Goal: Information Seeking & Learning: Learn about a topic

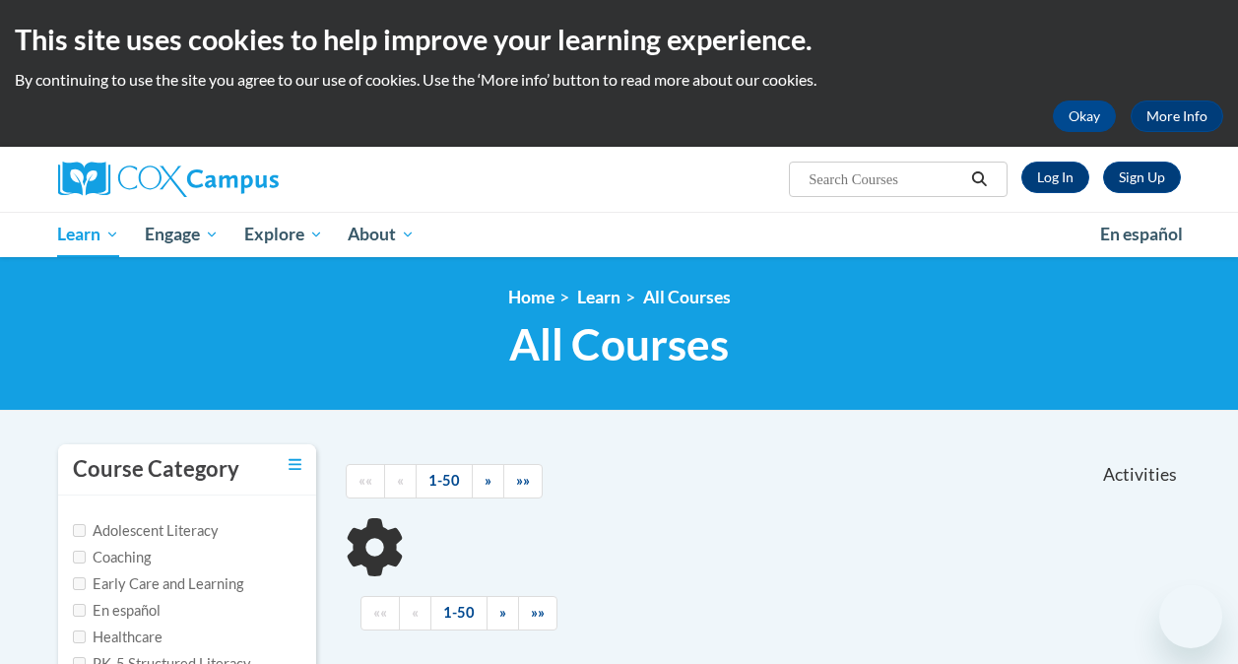
click at [1053, 189] on link "Log In" at bounding box center [1055, 178] width 68 height 32
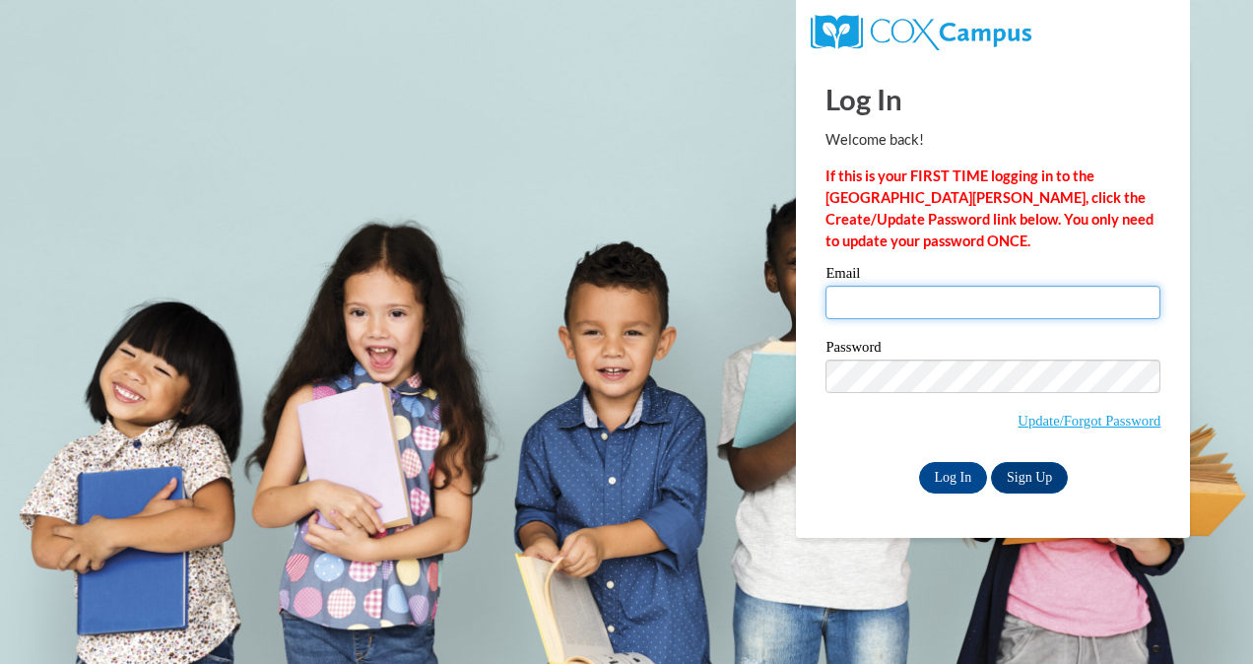
click at [919, 303] on input "Email" at bounding box center [992, 302] width 335 height 33
type input "vandervortr5417@my.uwstout.edu"
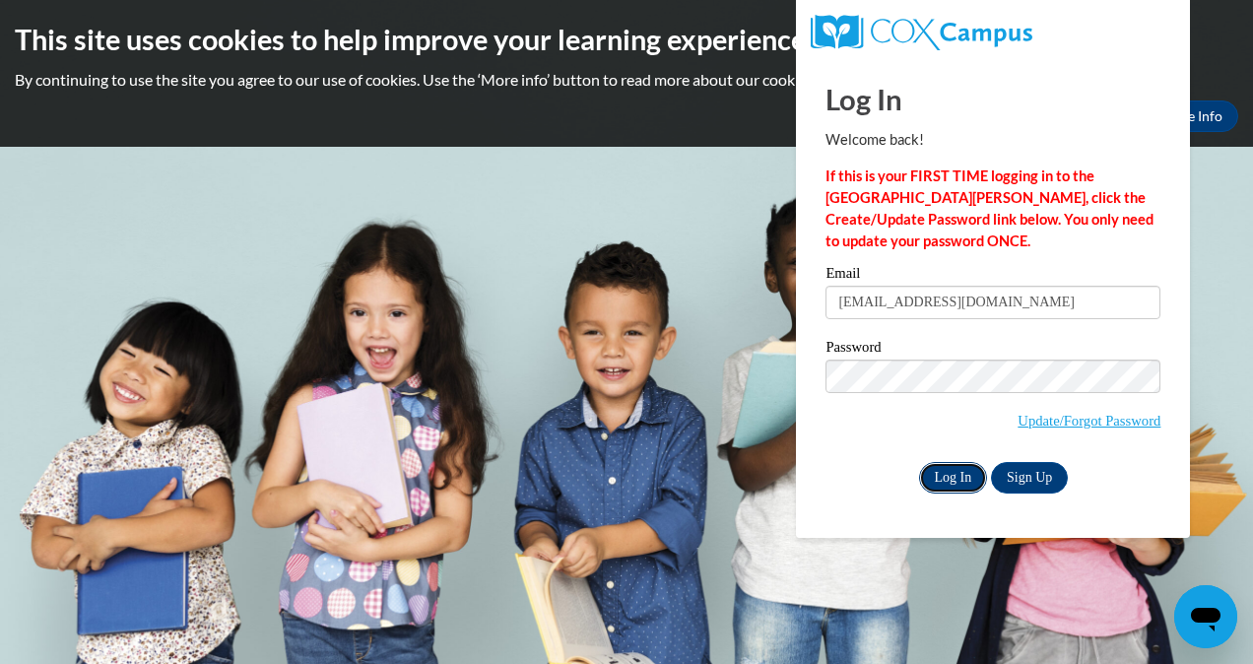
click at [947, 473] on input "Log In" at bounding box center [953, 478] width 69 height 32
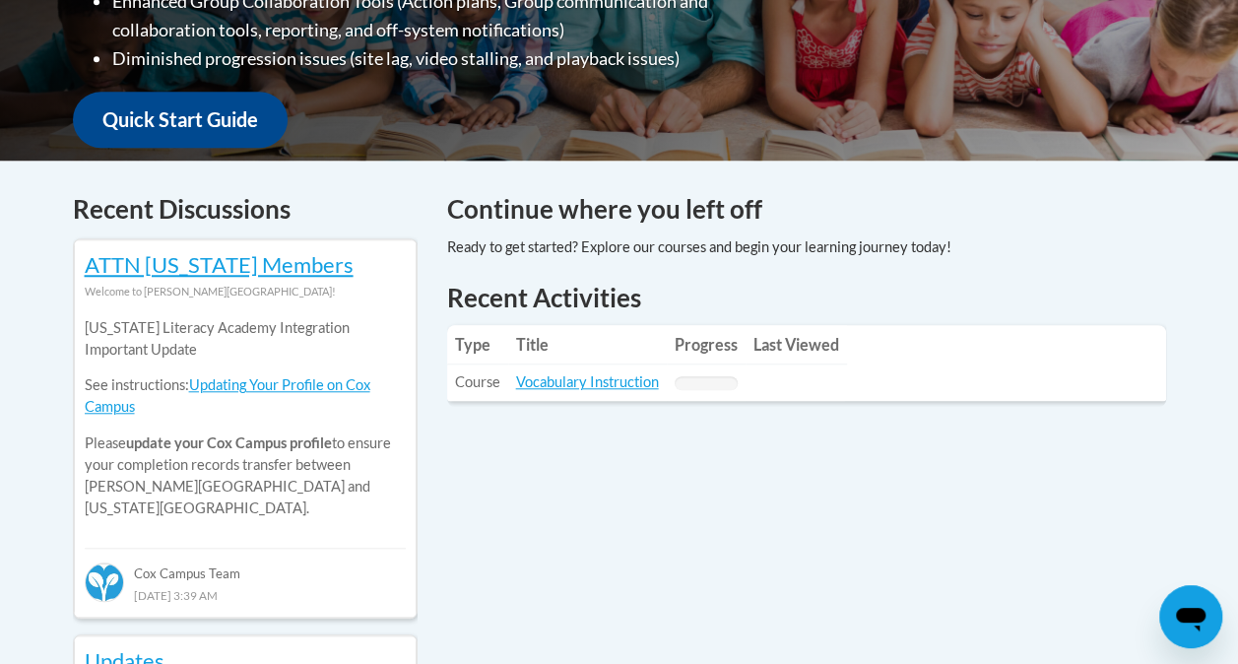
scroll to position [683, 0]
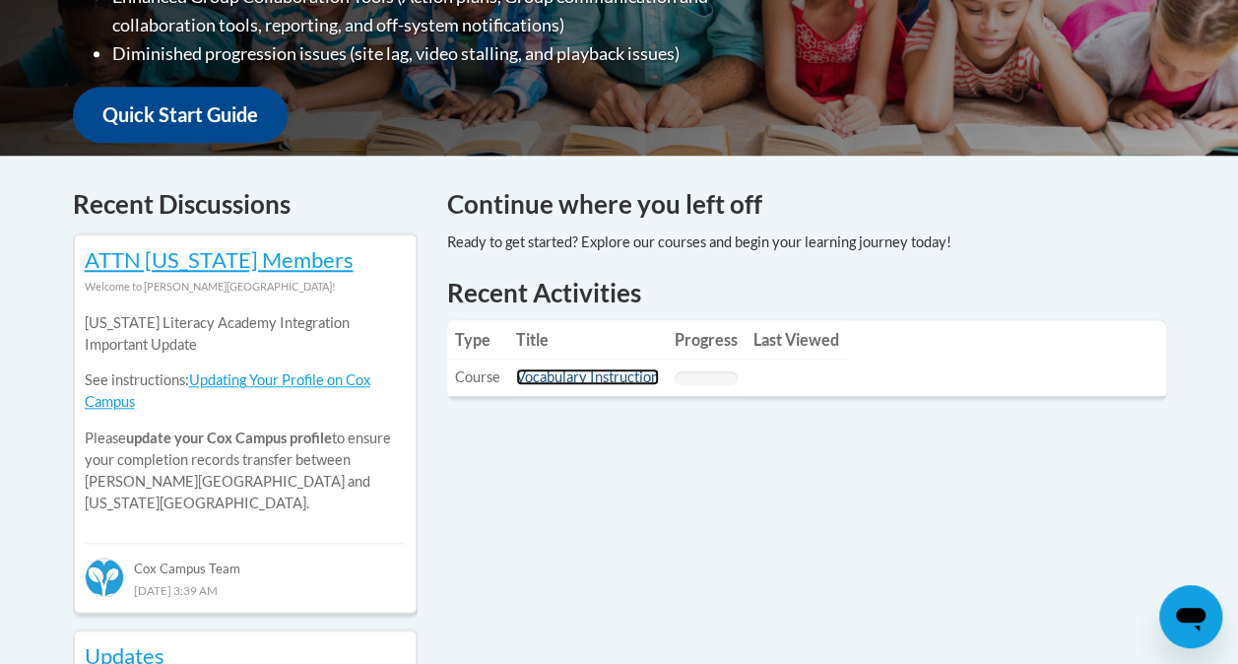
click at [601, 381] on link "Vocabulary Instruction" at bounding box center [587, 376] width 143 height 17
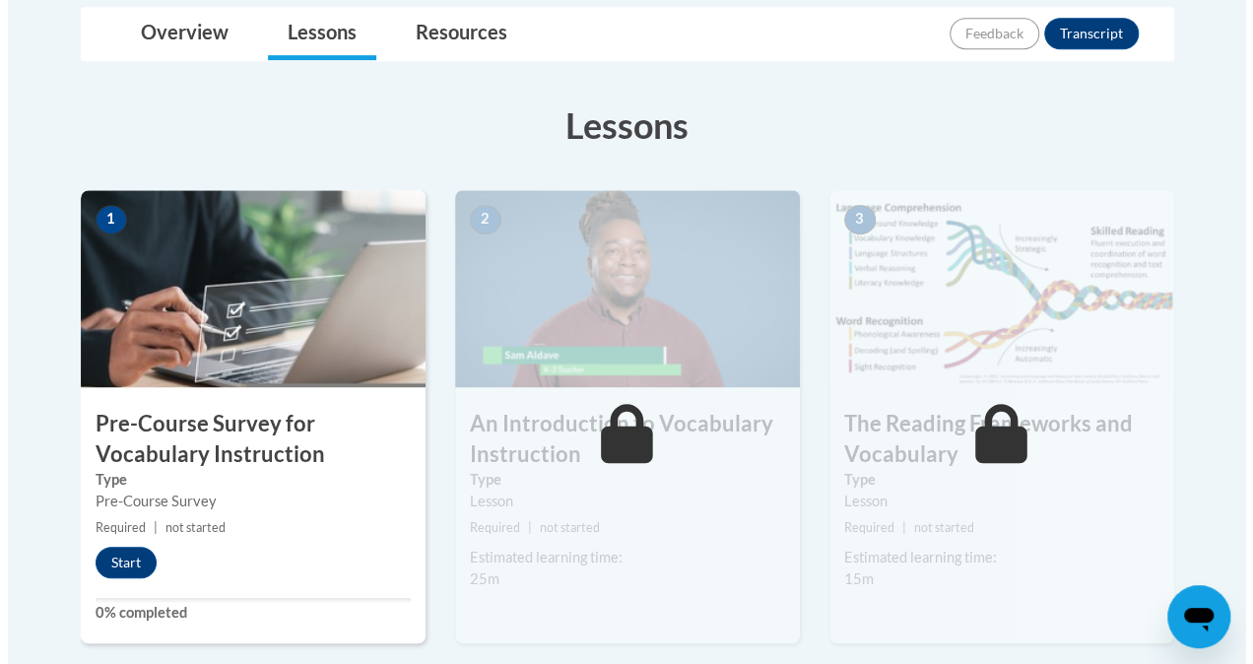
scroll to position [476, 0]
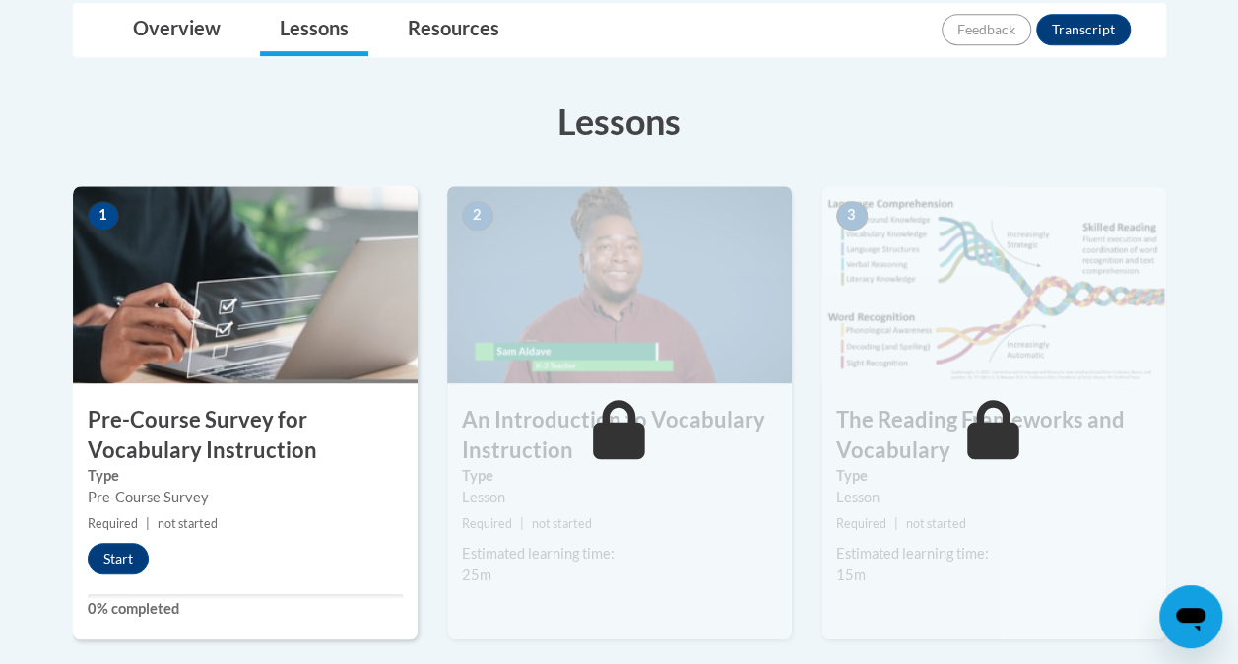
click at [254, 390] on div "1 Pre-Course Survey for Vocabulary Instruction Type Pre-Course Survey Required …" at bounding box center [245, 412] width 345 height 453
click at [126, 546] on button "Start" at bounding box center [118, 559] width 61 height 32
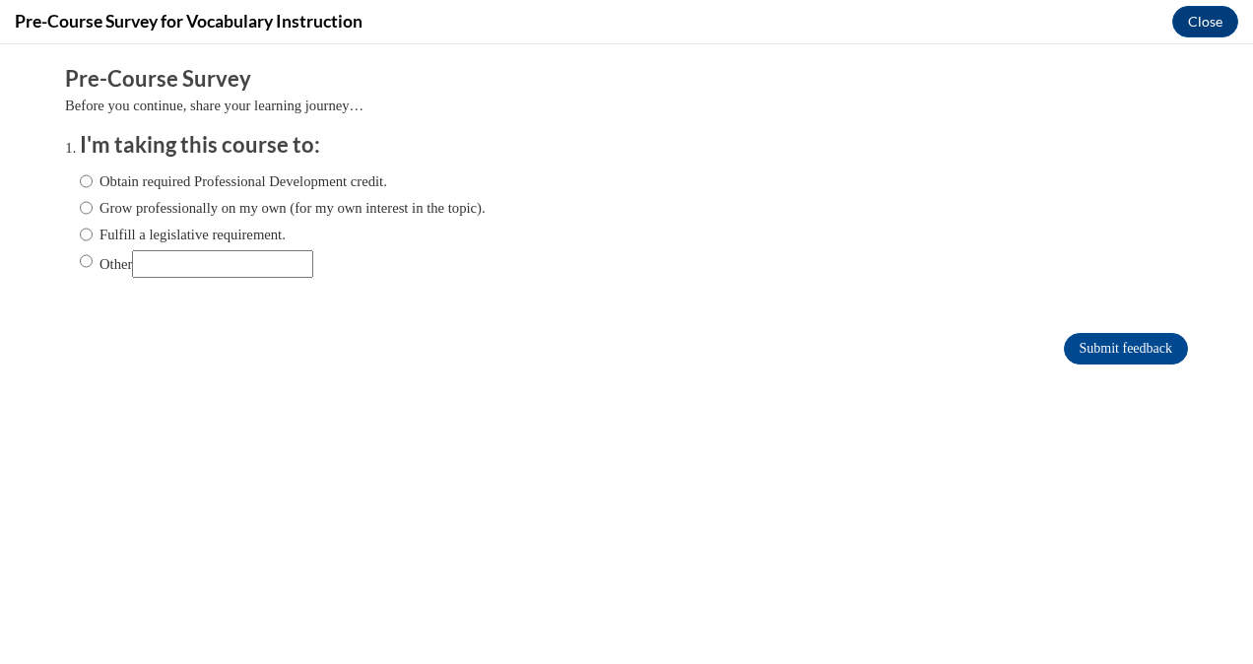
scroll to position [0, 0]
click at [212, 207] on label "Grow professionally on my own (for my own interest in the topic)." at bounding box center [283, 208] width 406 height 22
click at [93, 207] on input "Grow professionally on my own (for my own interest in the topic)." at bounding box center [86, 208] width 13 height 22
radio input "true"
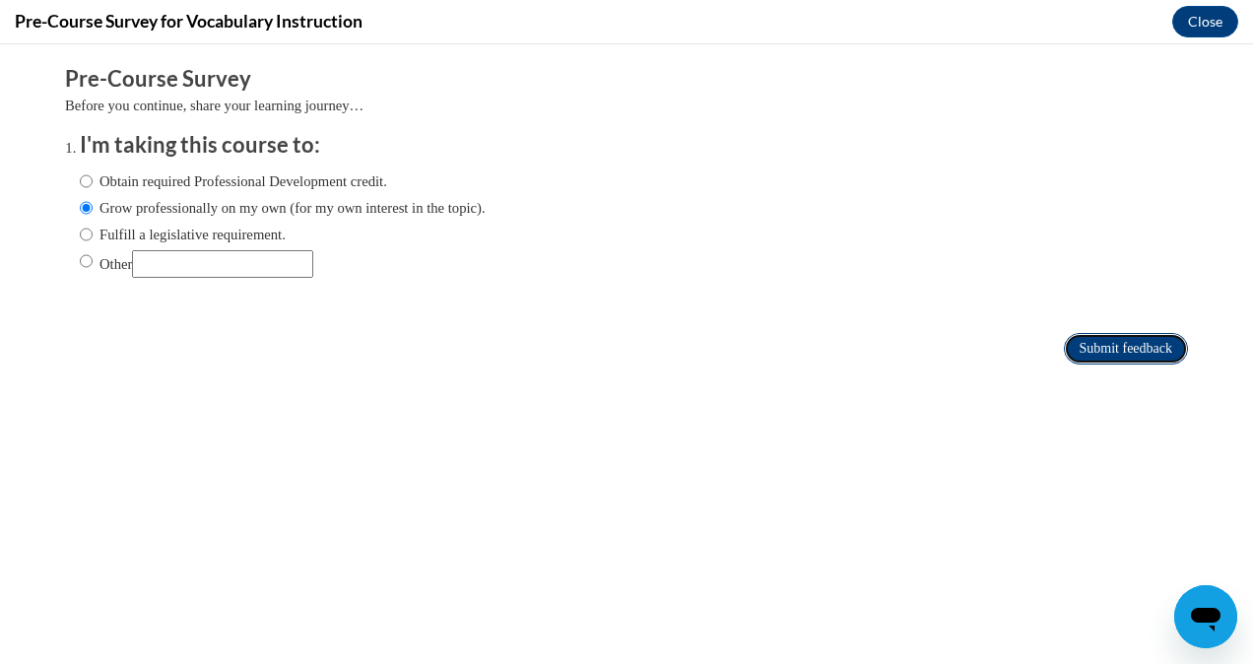
click at [1076, 341] on input "Submit feedback" at bounding box center [1126, 349] width 124 height 32
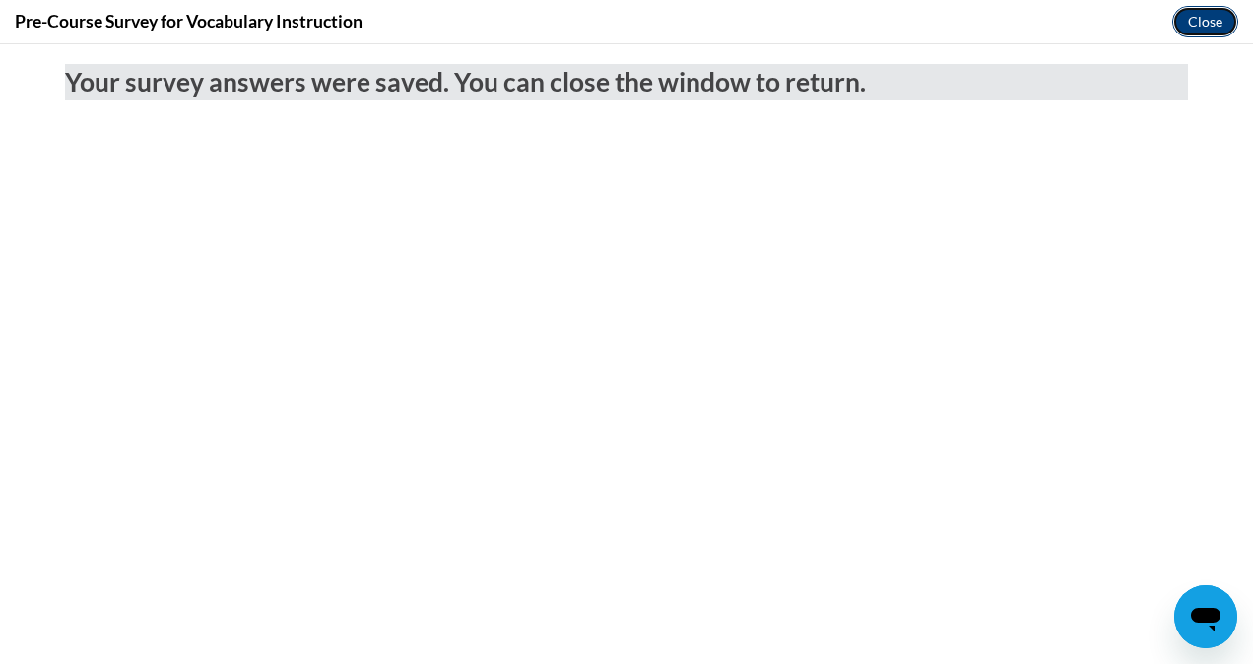
click at [1204, 30] on button "Close" at bounding box center [1205, 22] width 66 height 32
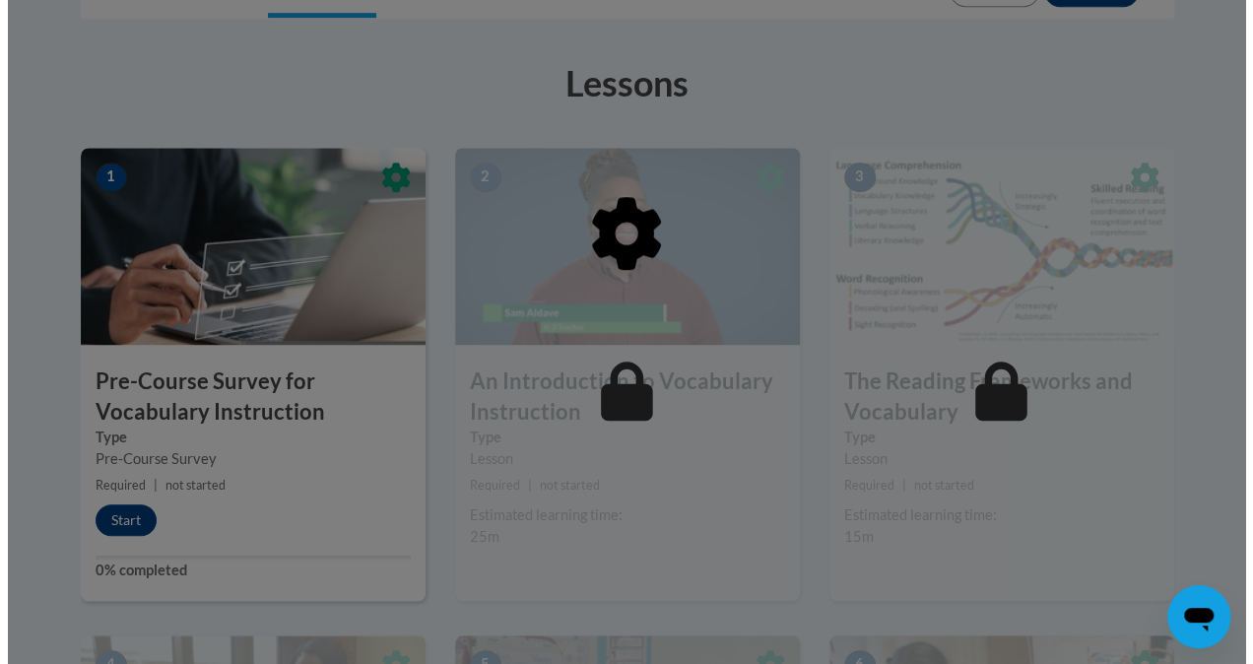
scroll to position [515, 0]
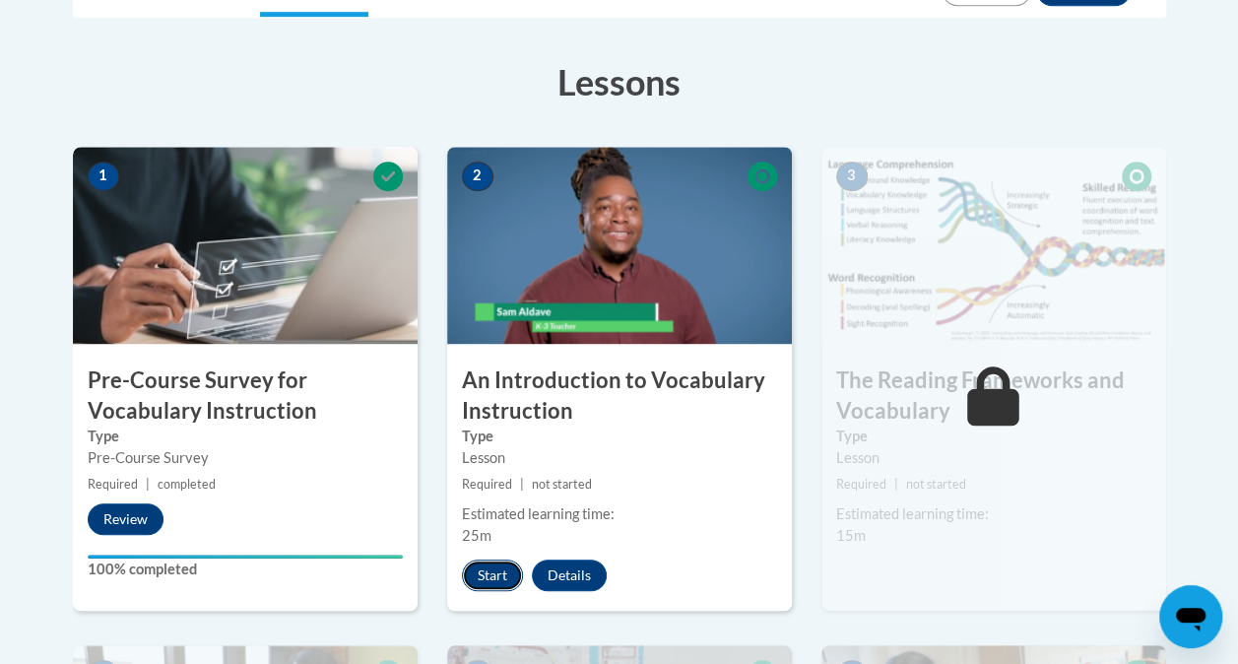
click at [499, 570] on button "Start" at bounding box center [492, 575] width 61 height 32
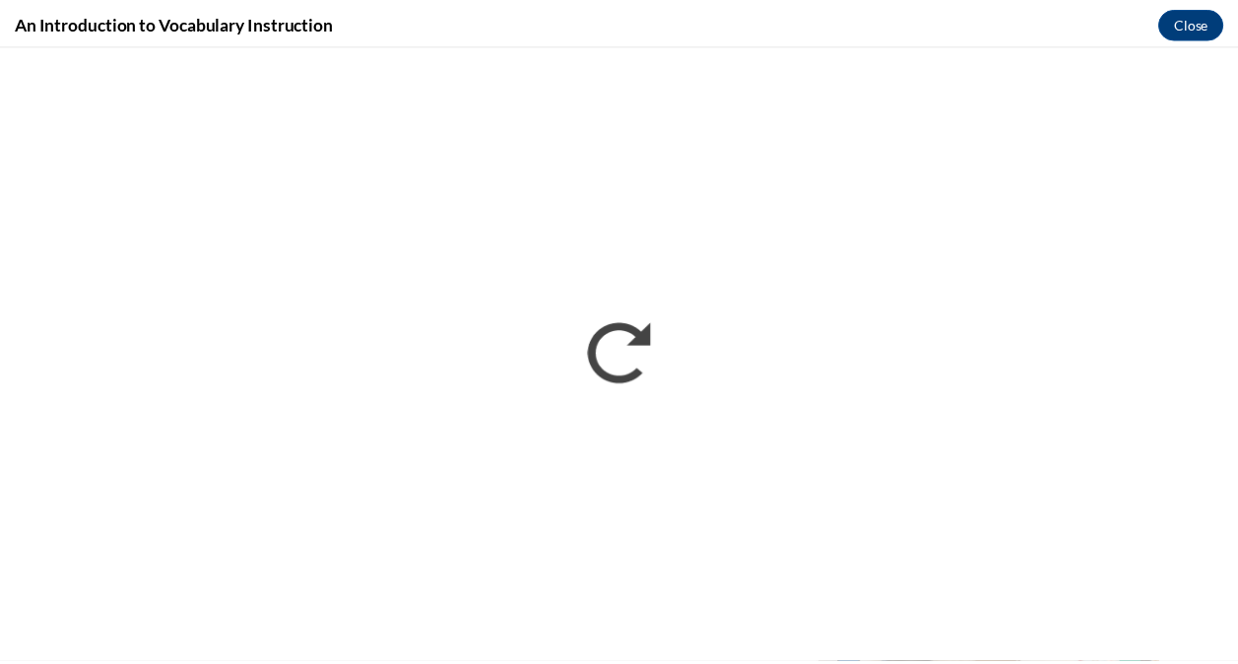
scroll to position [0, 0]
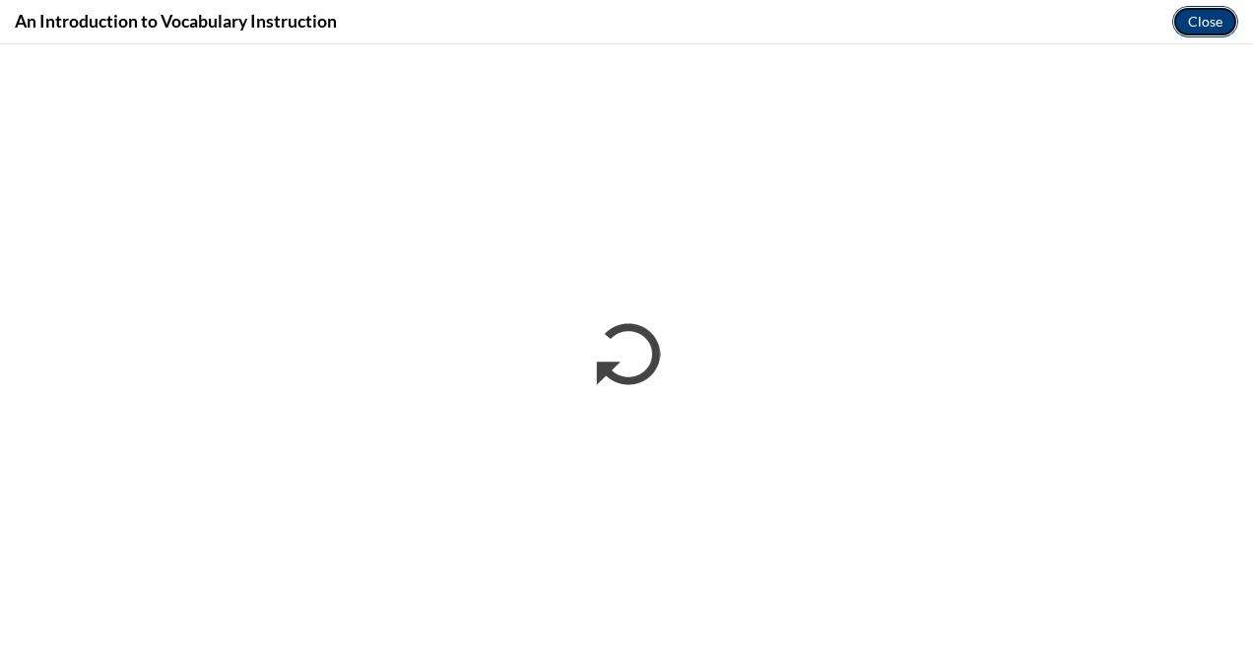
click at [1214, 20] on button "Close" at bounding box center [1205, 22] width 66 height 32
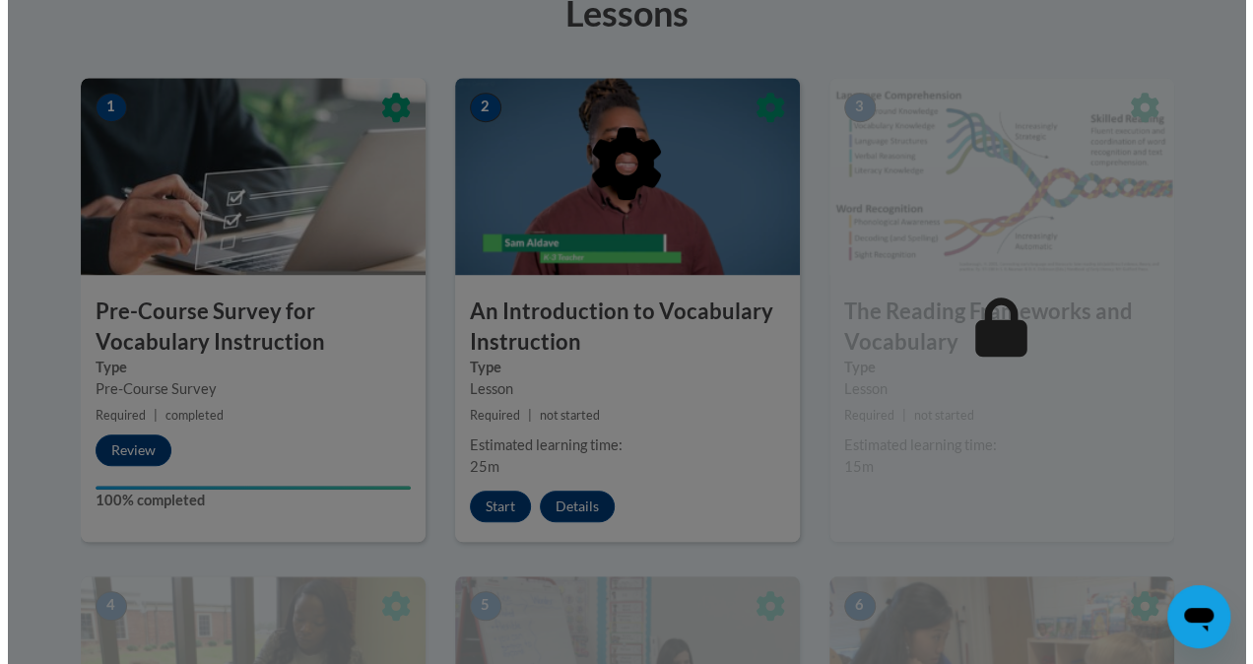
scroll to position [599, 0]
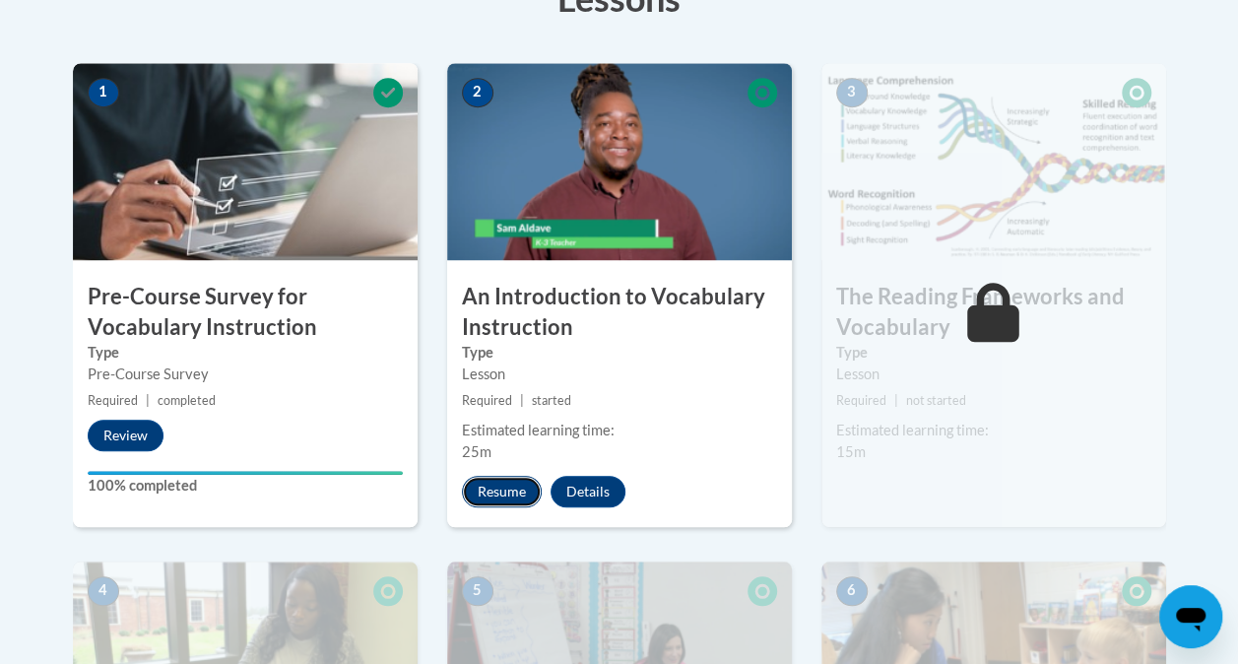
click at [498, 485] on button "Resume" at bounding box center [502, 492] width 80 height 32
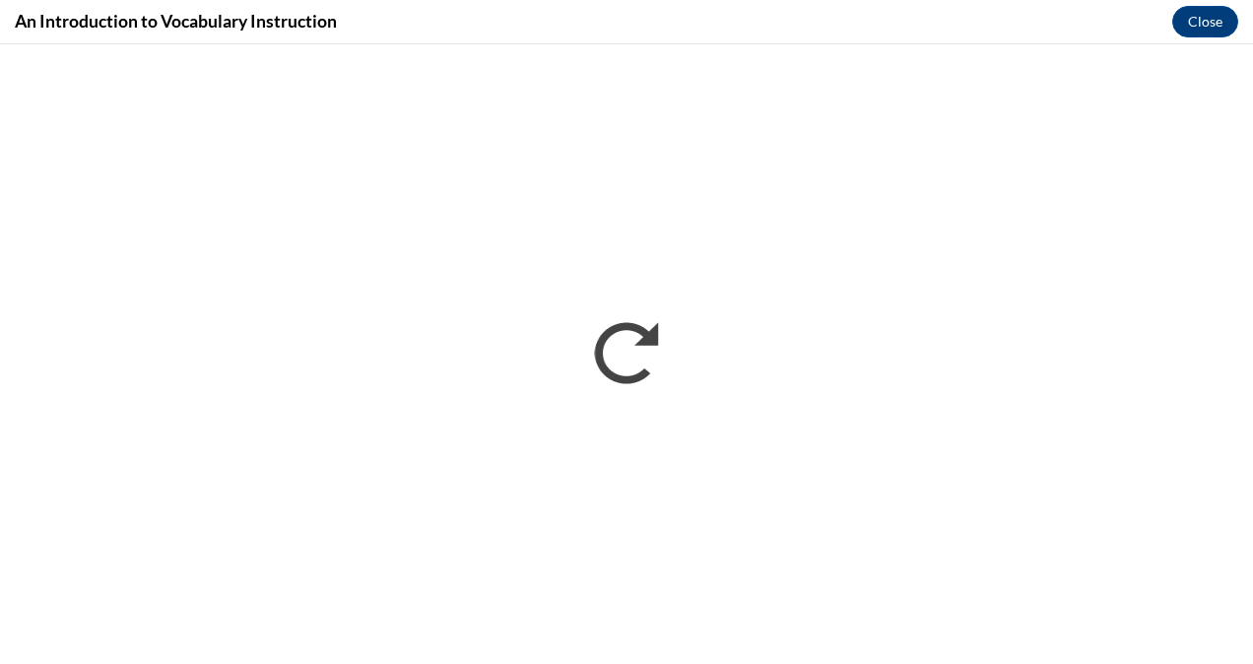
scroll to position [0, 0]
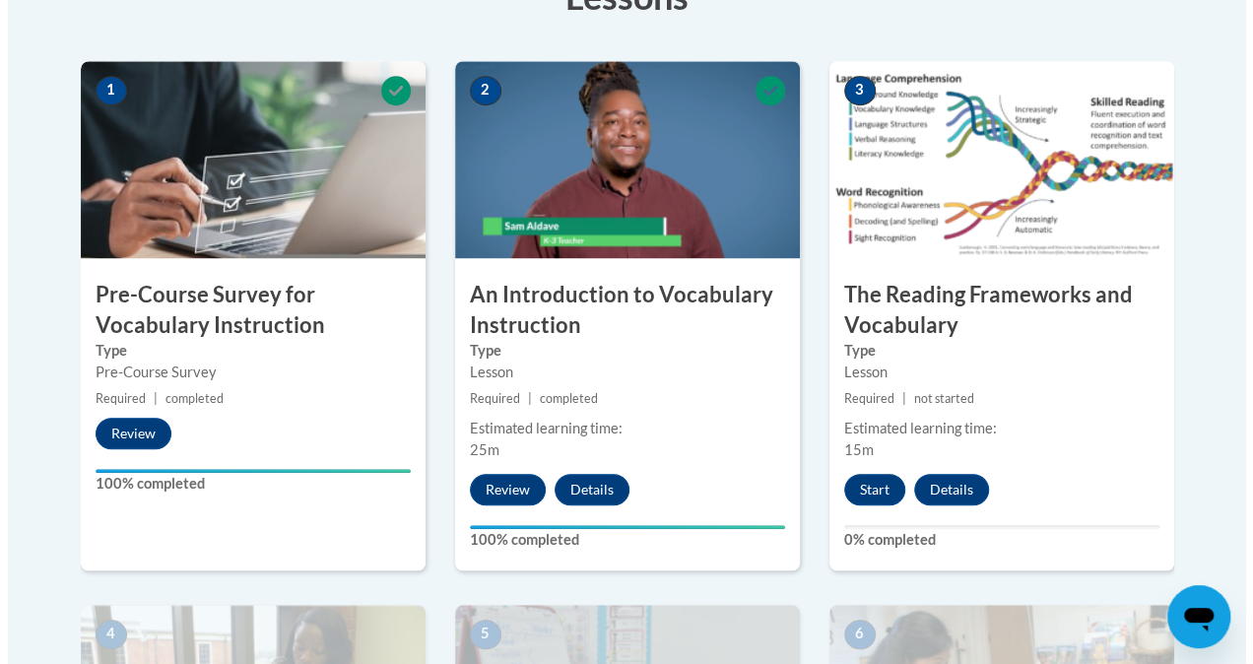
scroll to position [602, 0]
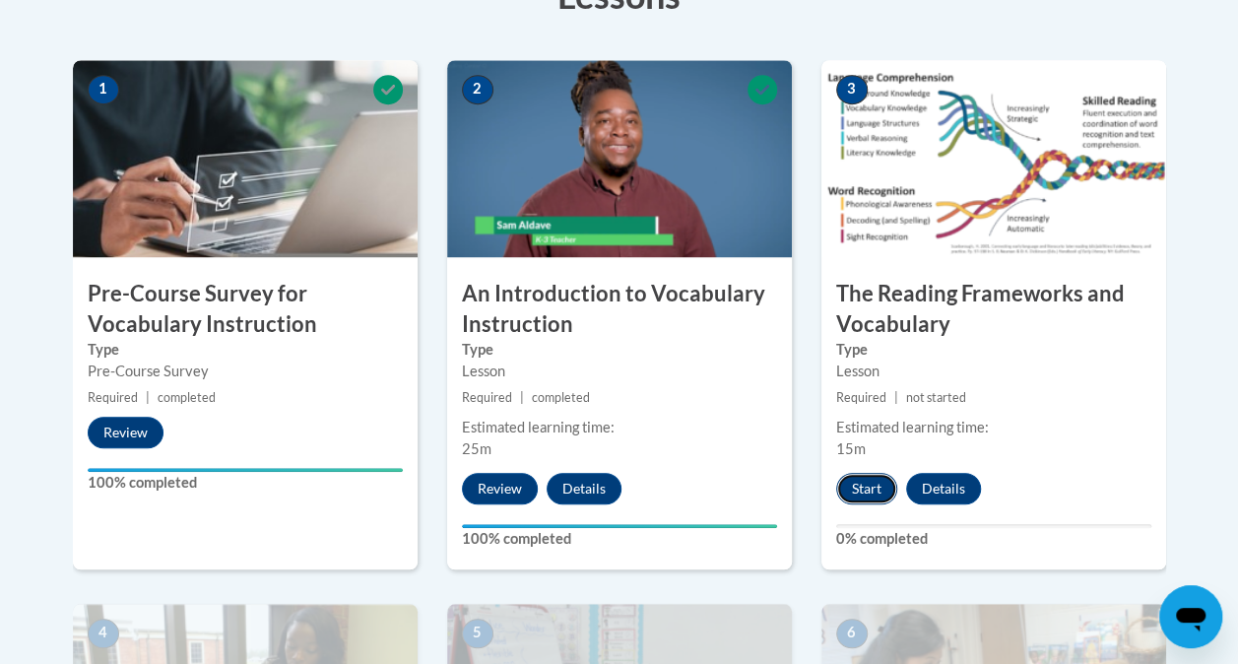
click at [865, 487] on button "Start" at bounding box center [866, 489] width 61 height 32
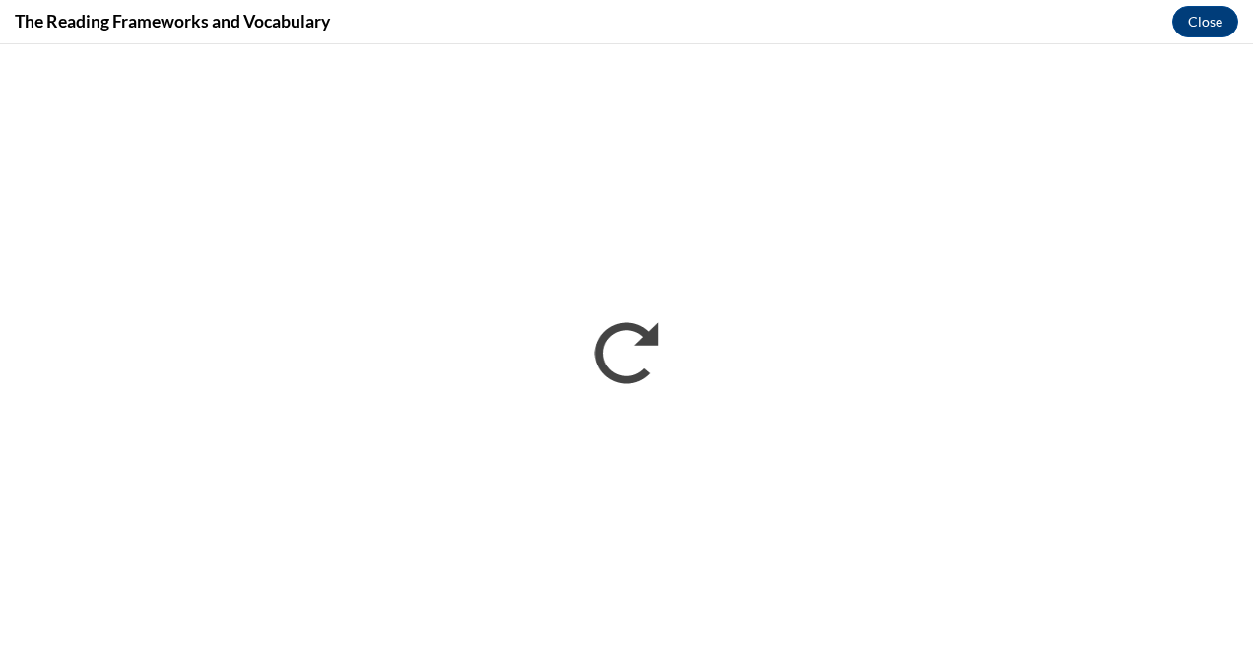
scroll to position [0, 0]
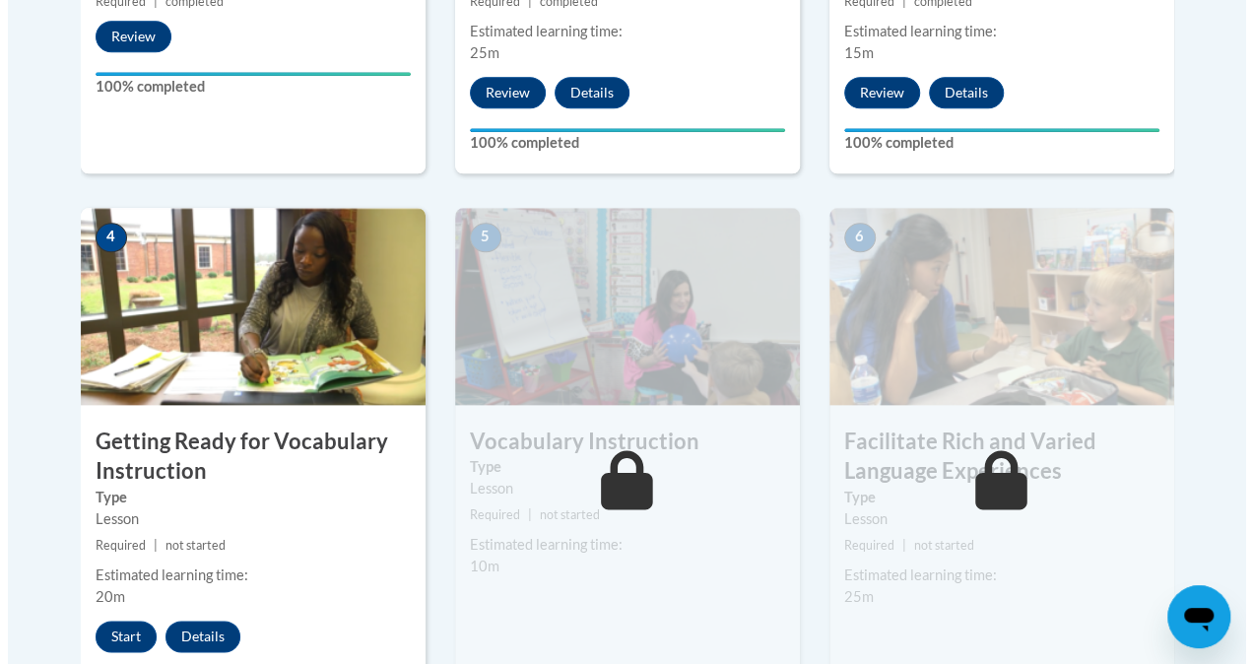
scroll to position [999, 0]
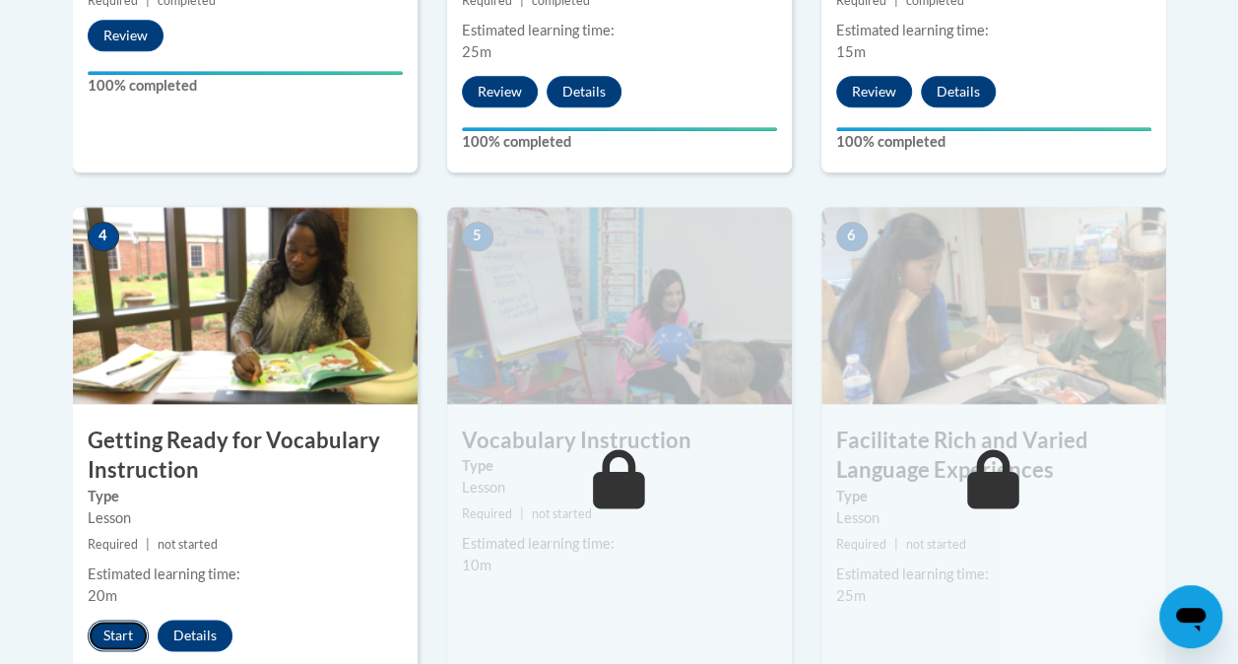
click at [122, 626] on button "Start" at bounding box center [118, 636] width 61 height 32
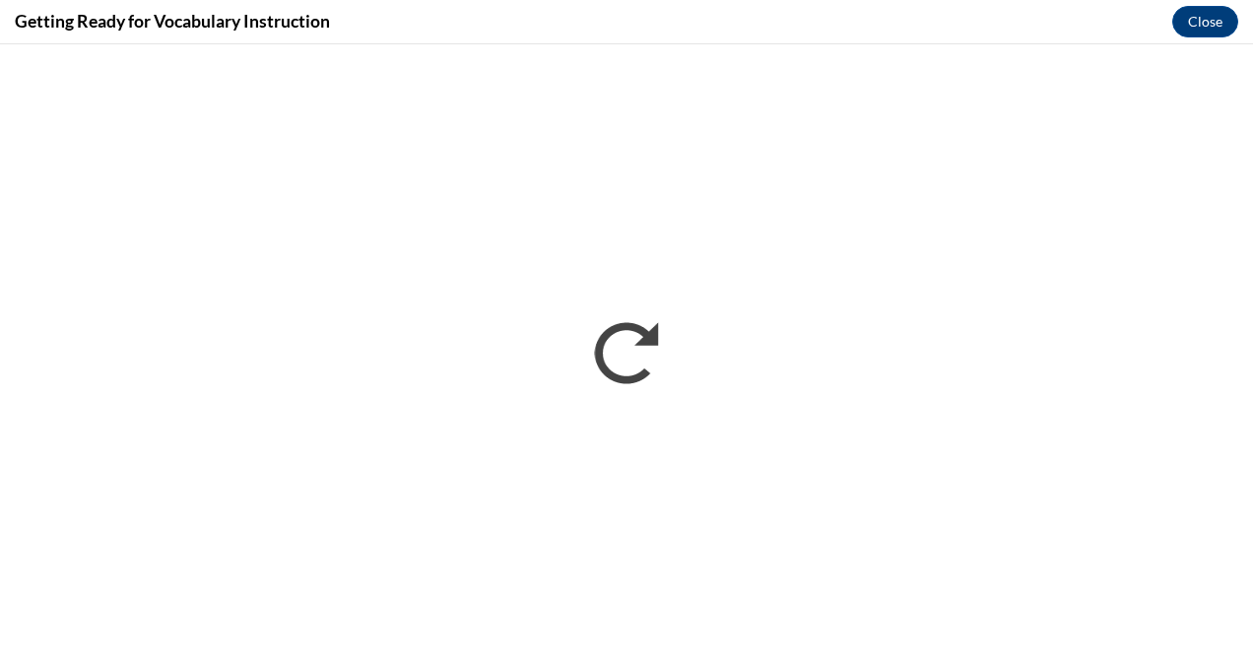
scroll to position [0, 0]
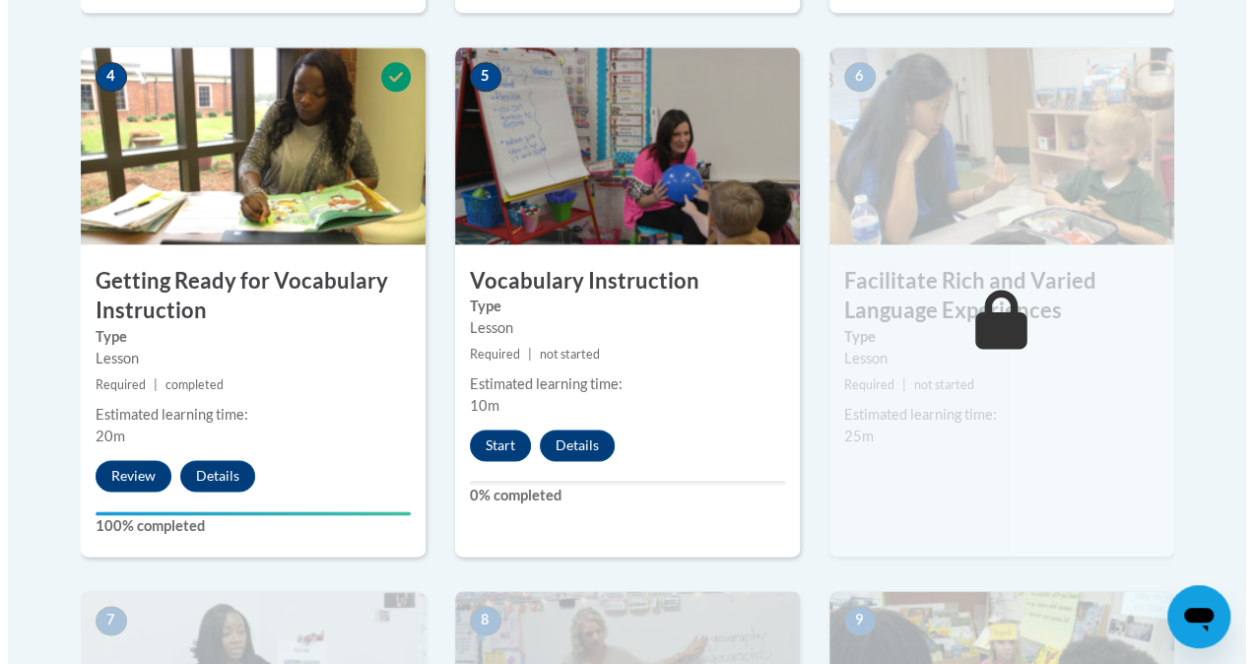
scroll to position [1149, 0]
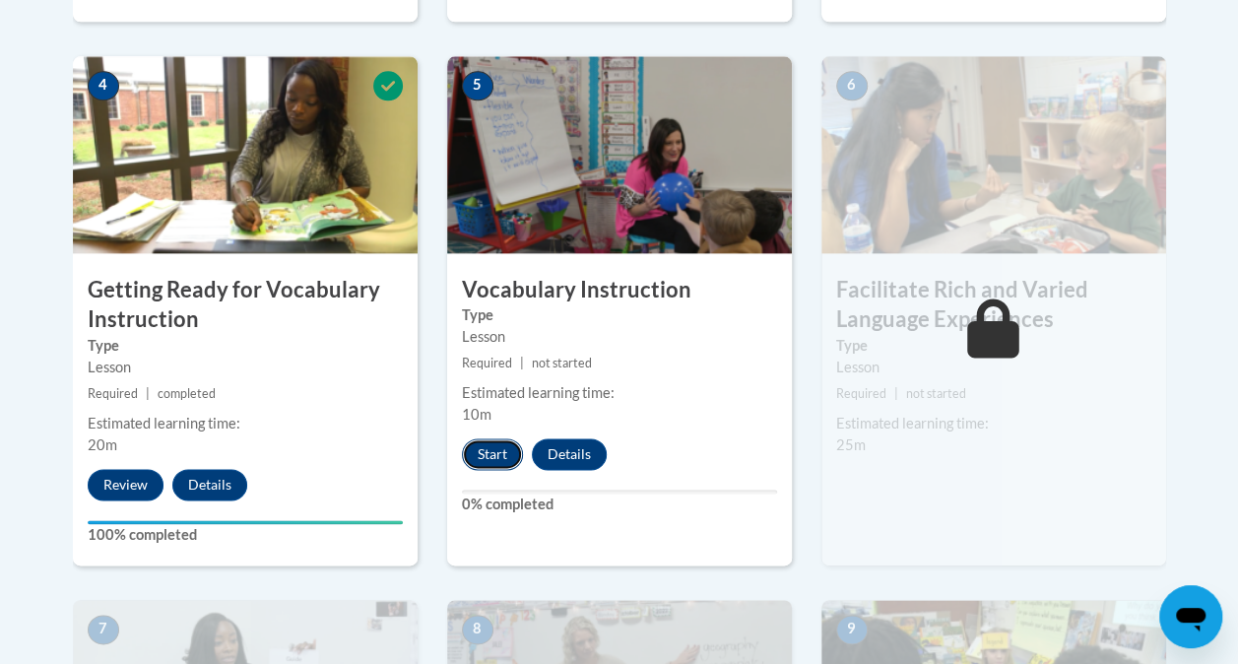
click at [498, 452] on button "Start" at bounding box center [492, 454] width 61 height 32
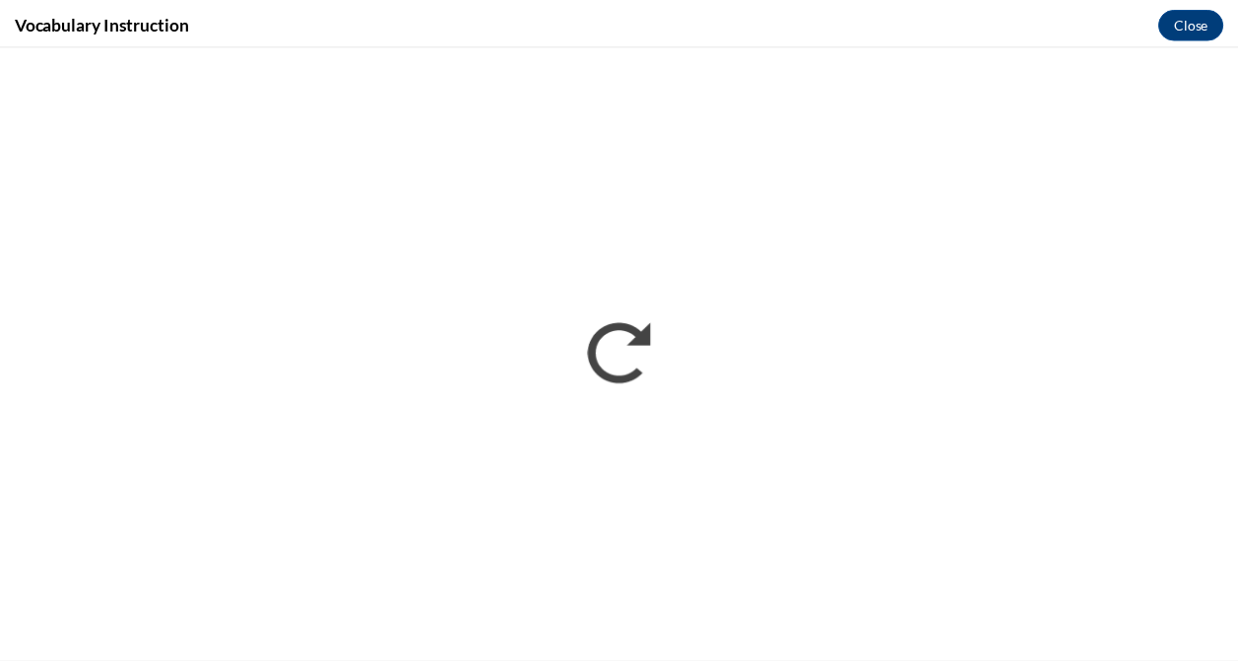
scroll to position [0, 0]
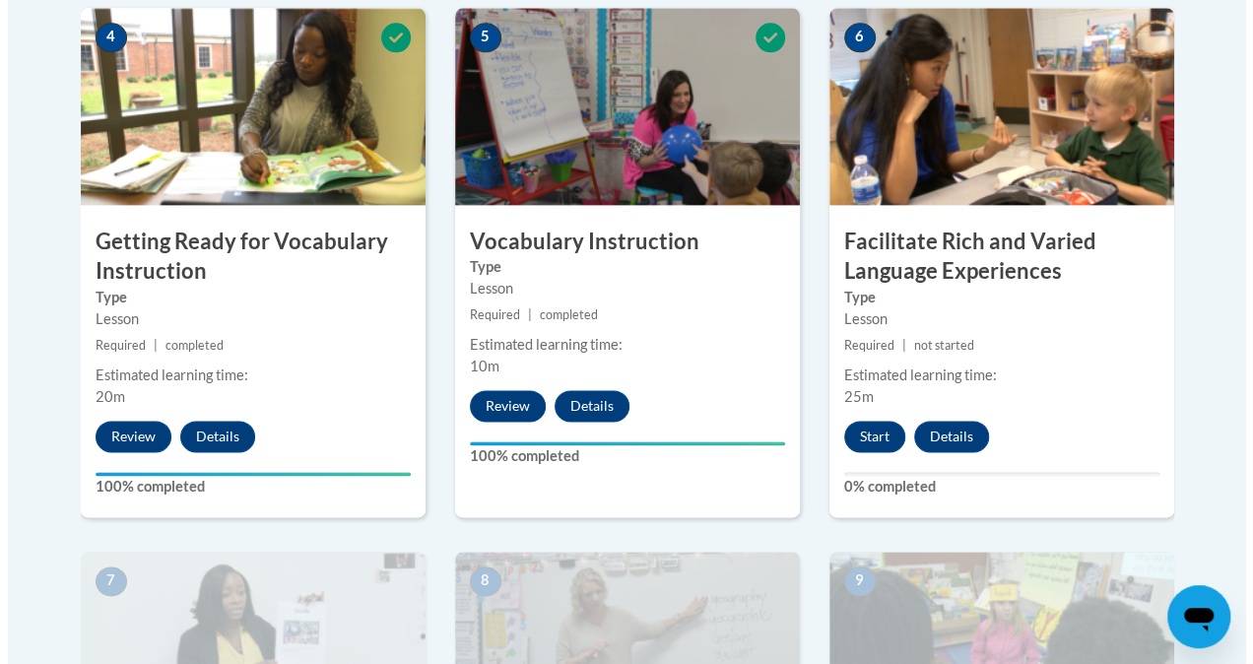
scroll to position [1215, 0]
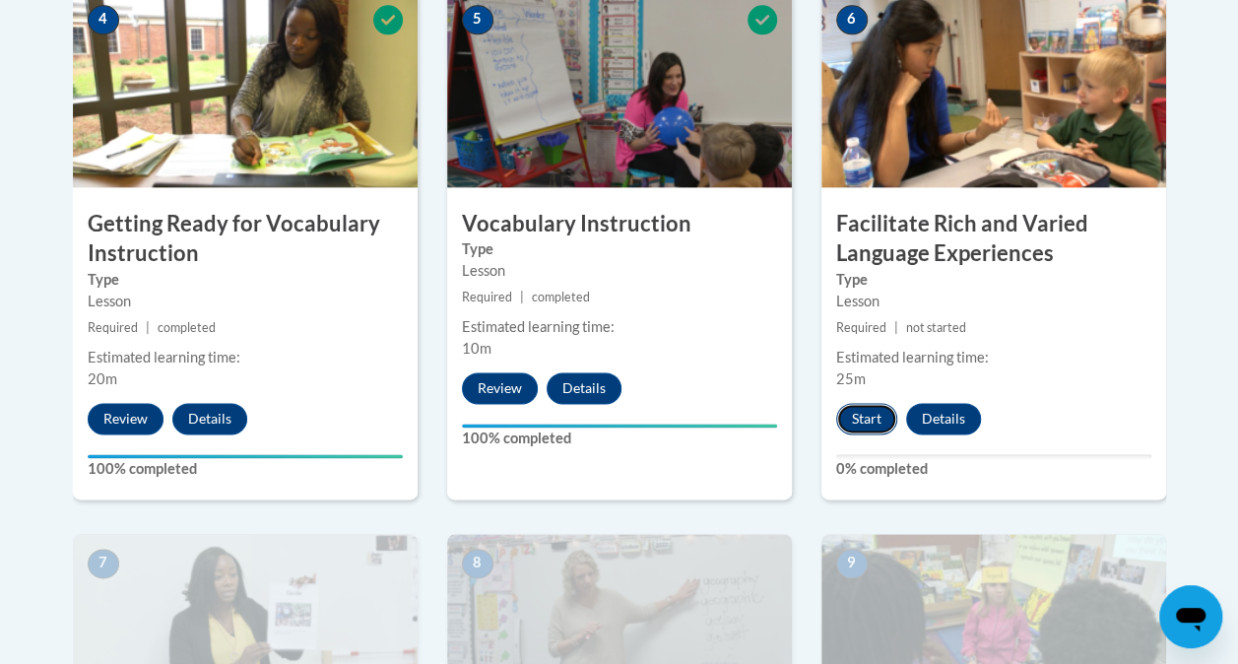
click at [859, 405] on button "Start" at bounding box center [866, 419] width 61 height 32
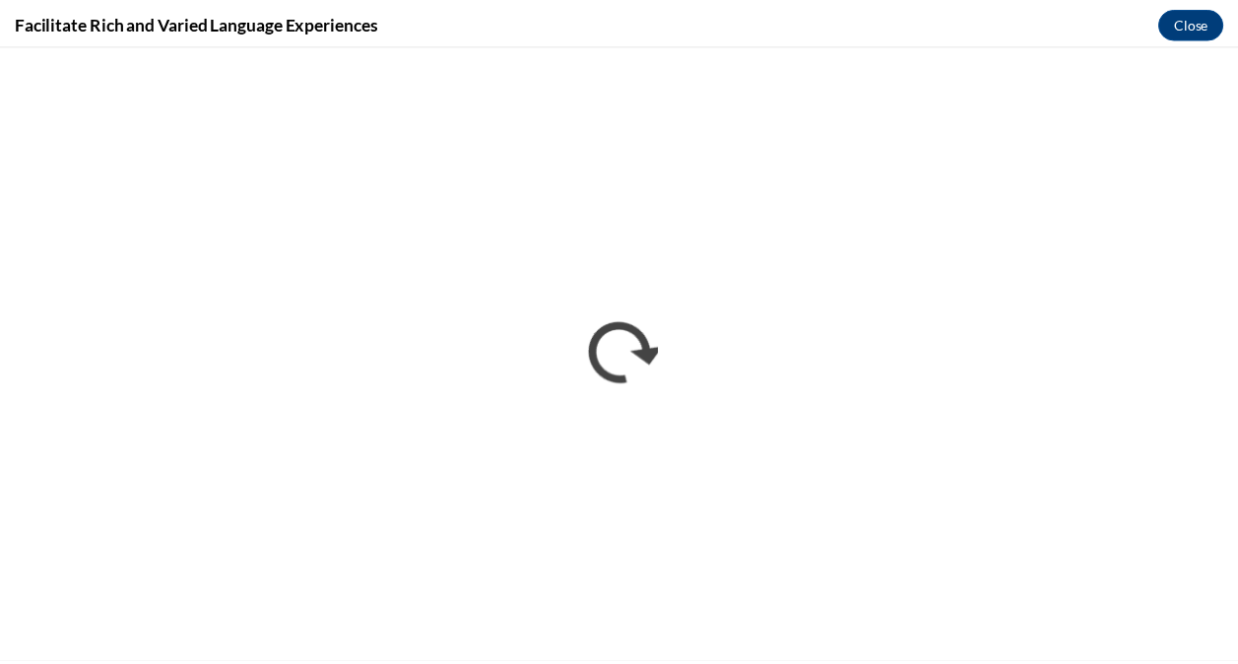
scroll to position [0, 0]
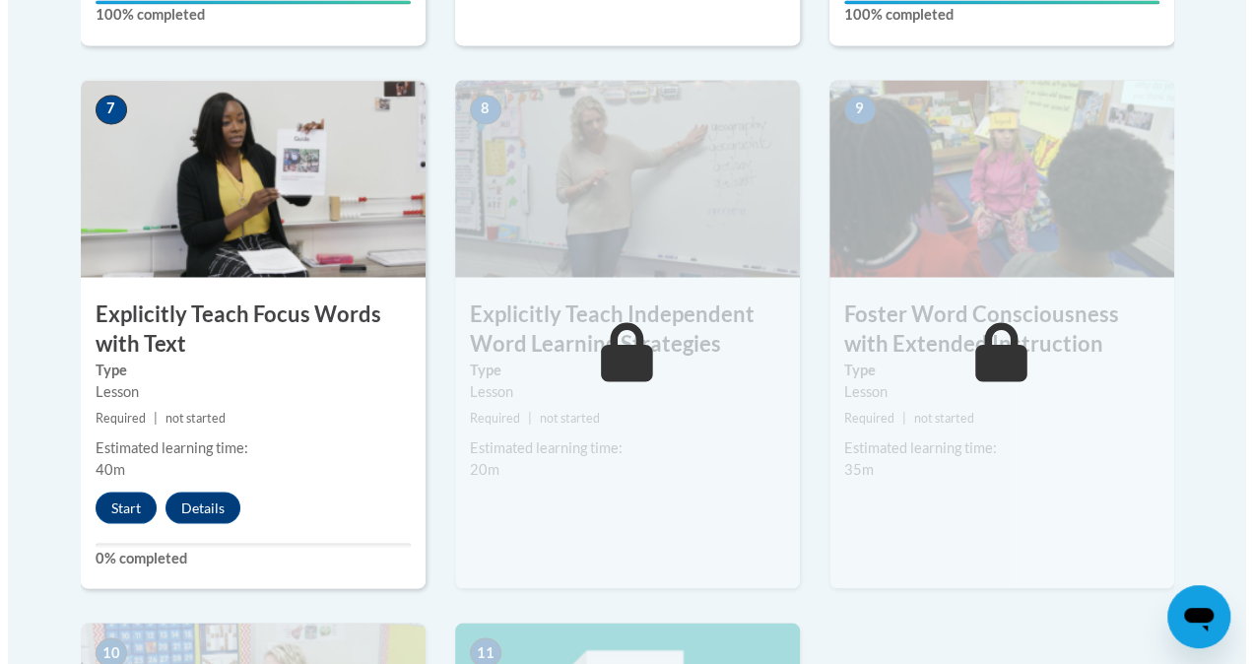
scroll to position [1670, 0]
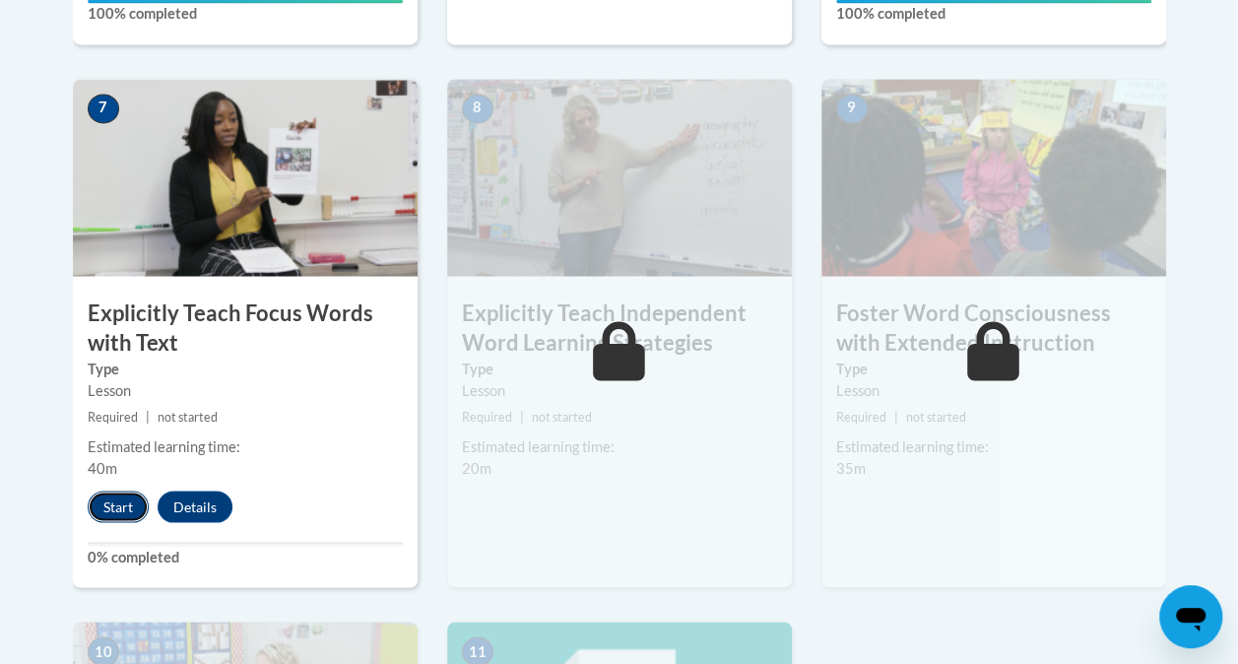
click at [122, 503] on button "Start" at bounding box center [118, 507] width 61 height 32
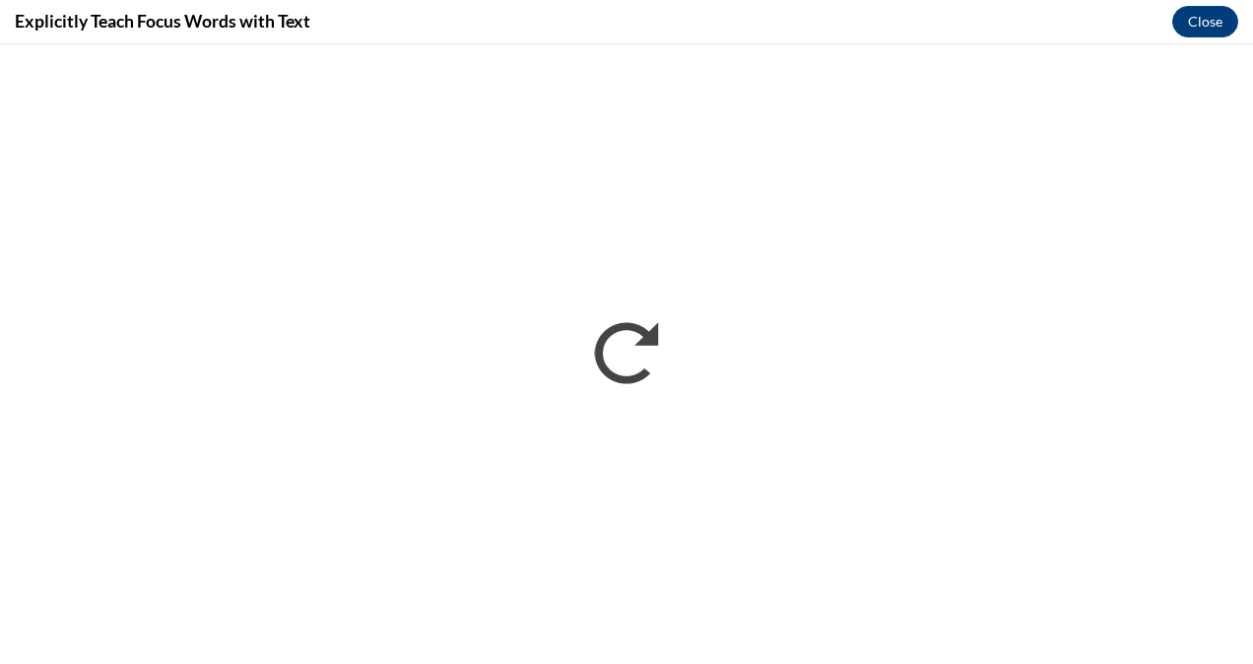
scroll to position [0, 0]
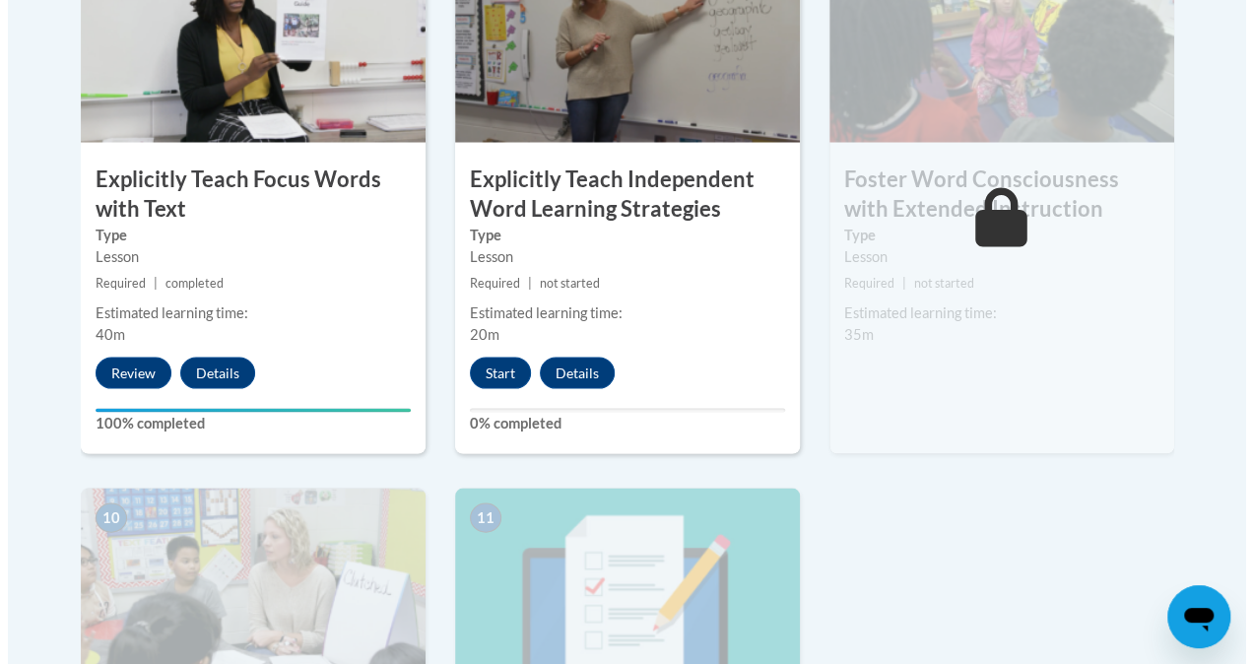
scroll to position [1777, 0]
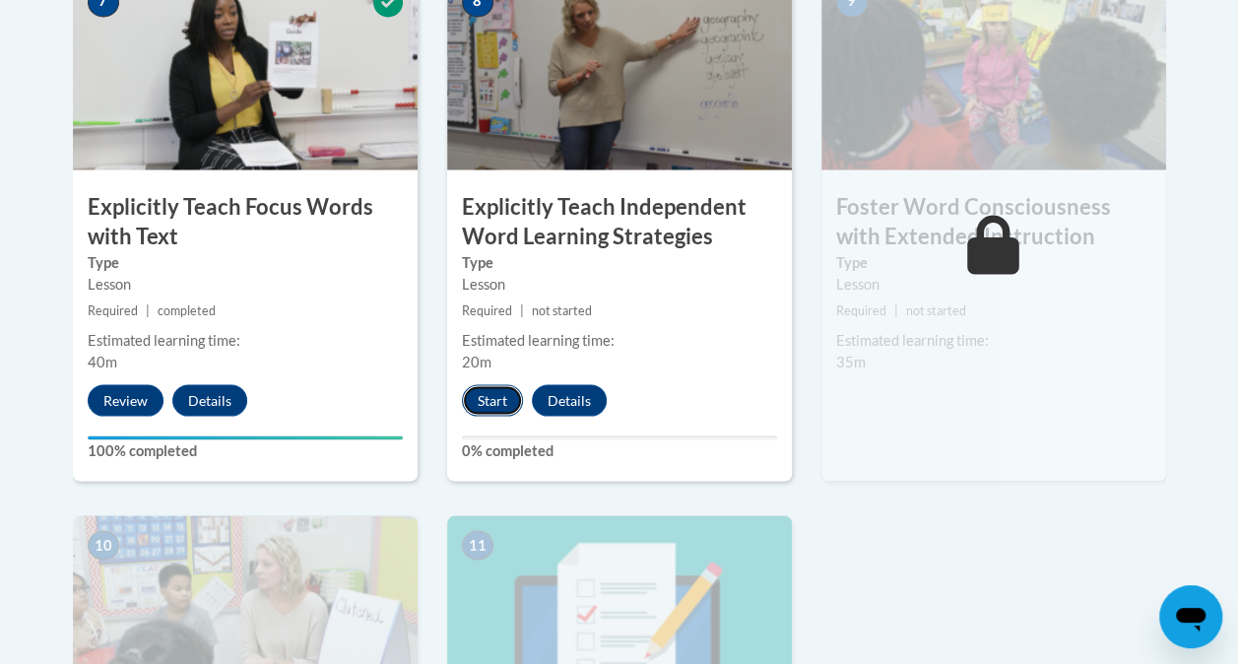
click at [502, 393] on button "Start" at bounding box center [492, 400] width 61 height 32
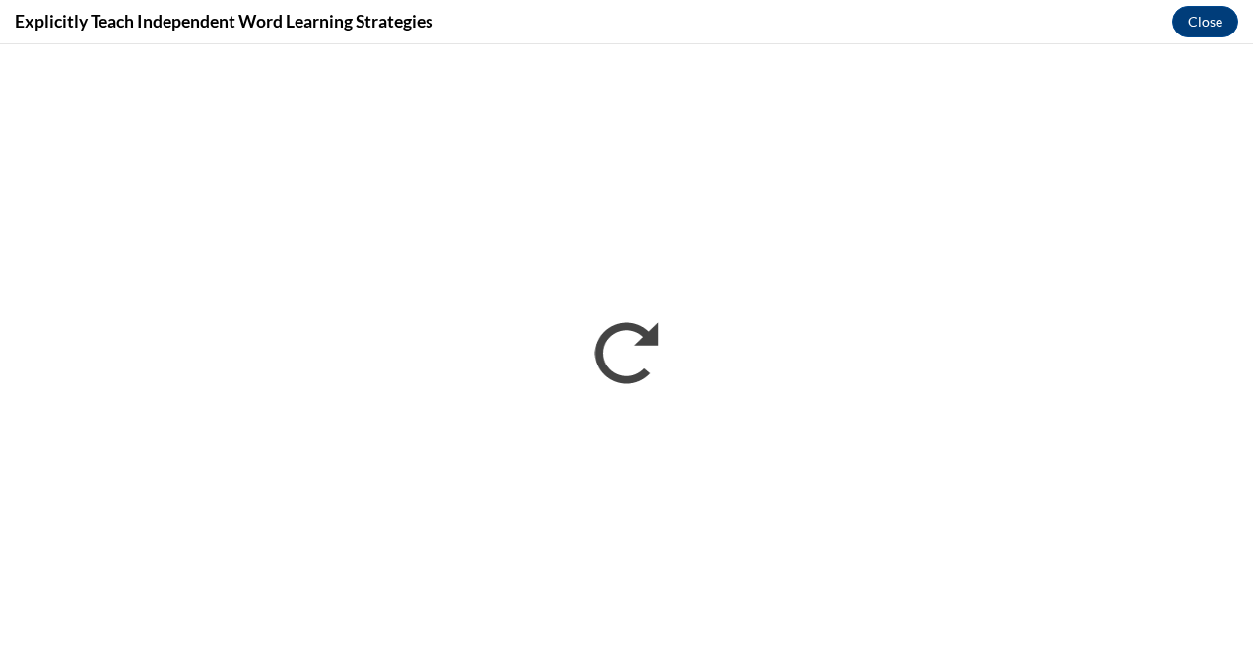
scroll to position [0, 0]
